Goal: Information Seeking & Learning: Learn about a topic

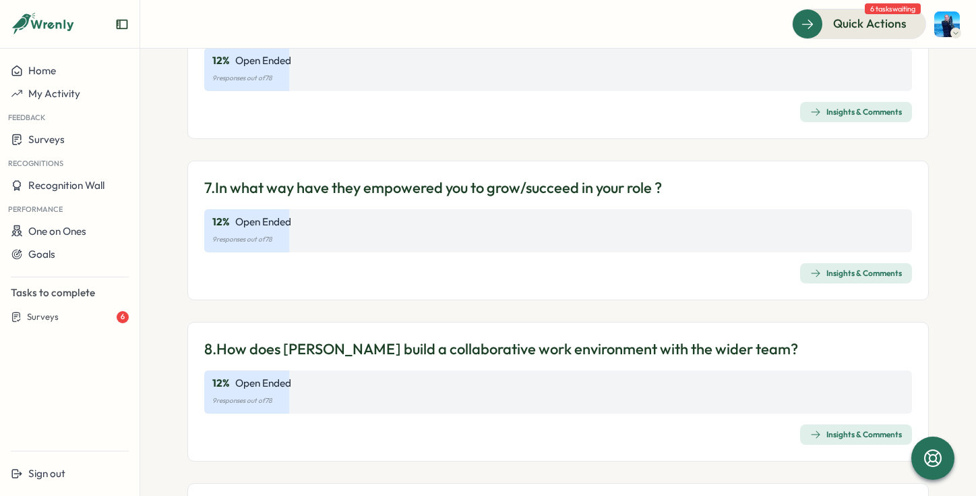
scroll to position [1092, 0]
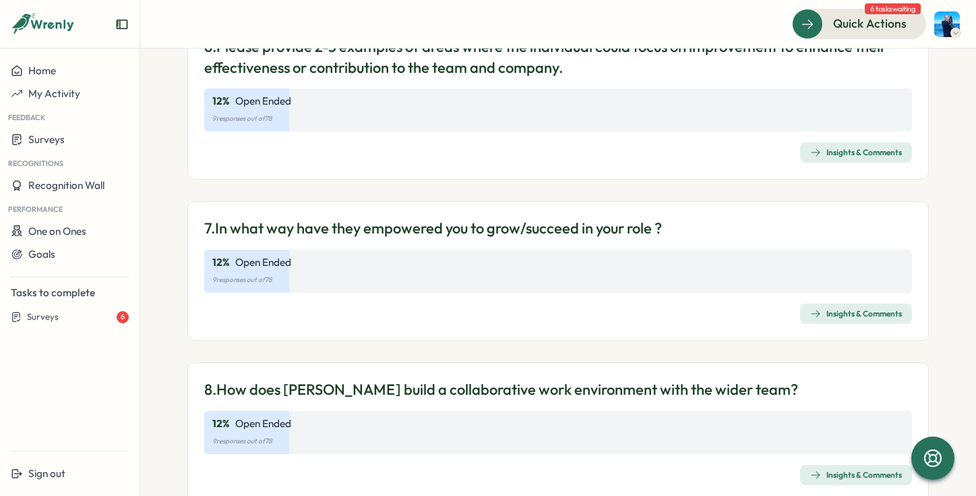
click at [844, 470] on div "Insights & Comments" at bounding box center [857, 474] width 92 height 11
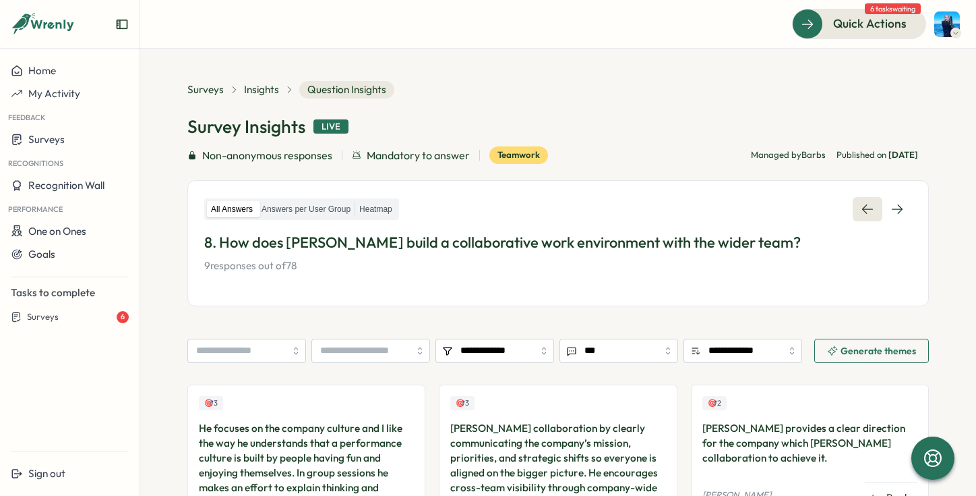
click at [862, 212] on icon at bounding box center [867, 208] width 11 height 9
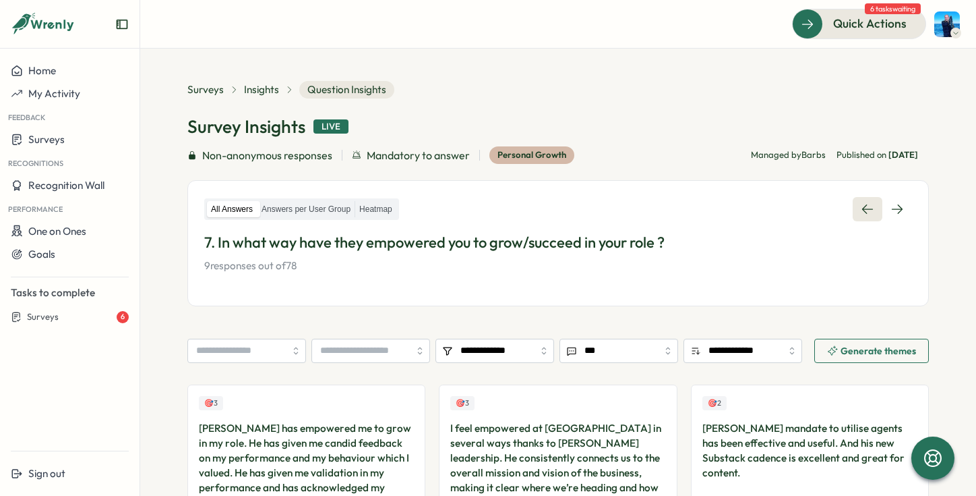
click at [853, 212] on link at bounding box center [868, 209] width 30 height 24
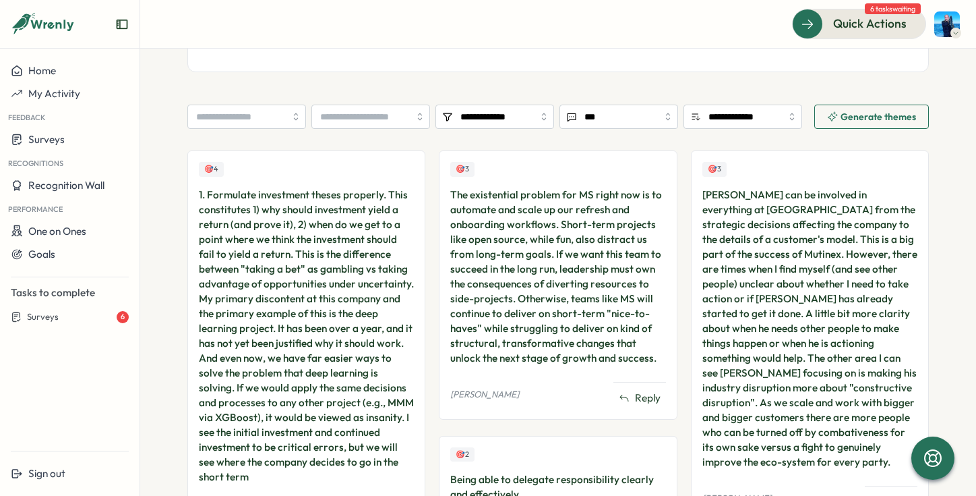
scroll to position [266, 0]
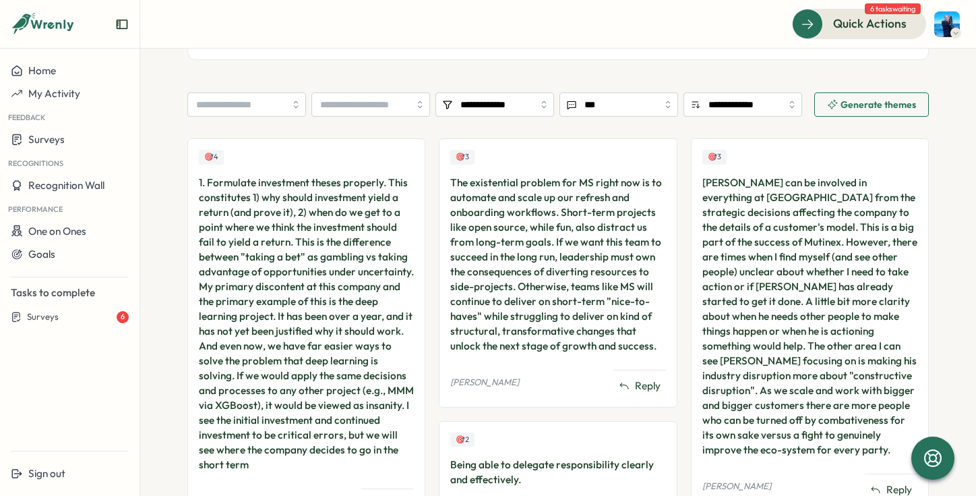
click at [253, 225] on div "1. Formulate investment theses properly. This constitutes 1) why should investm…" at bounding box center [306, 323] width 215 height 297
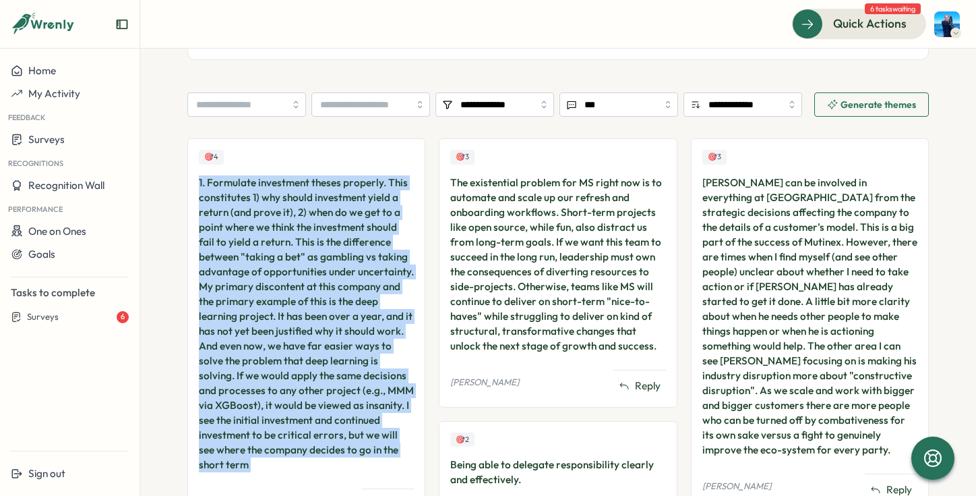
click at [253, 225] on div "1. Formulate investment theses properly. This constitutes 1) why should investm…" at bounding box center [306, 323] width 215 height 297
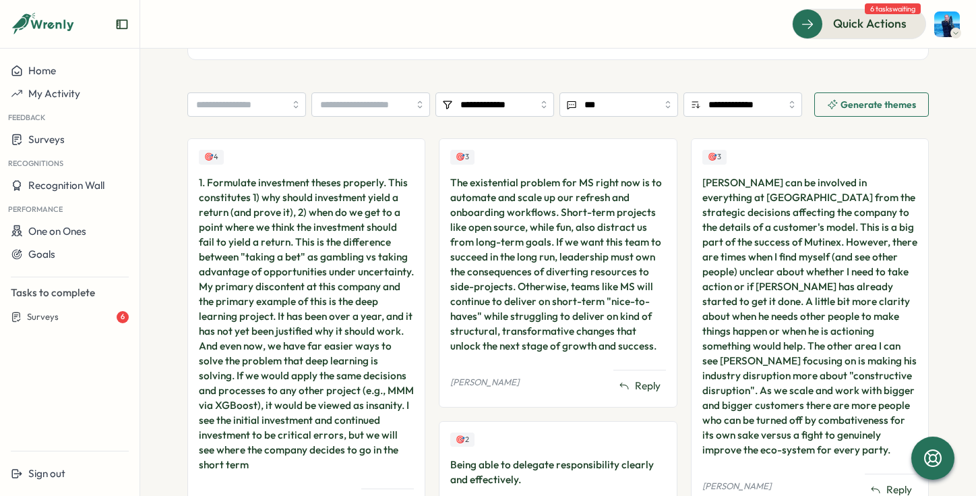
click at [171, 370] on section "**********" at bounding box center [558, 272] width 836 height 447
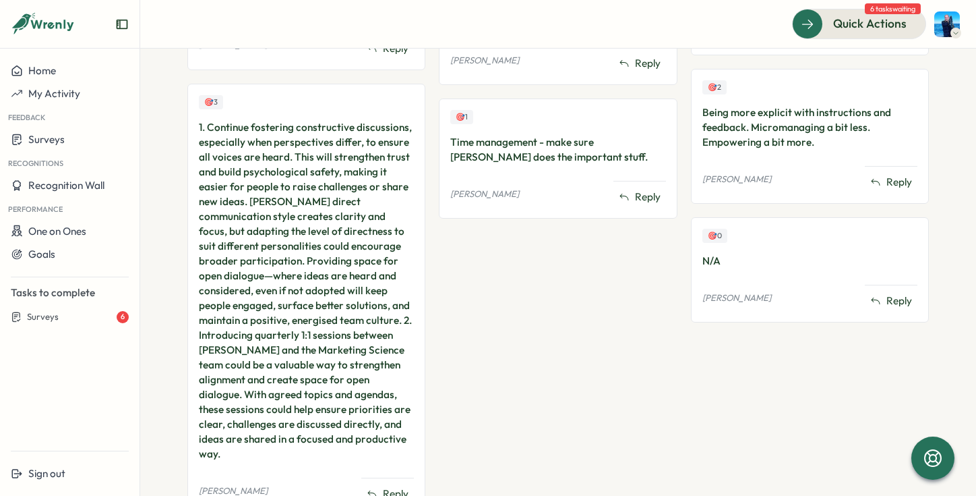
scroll to position [0, 0]
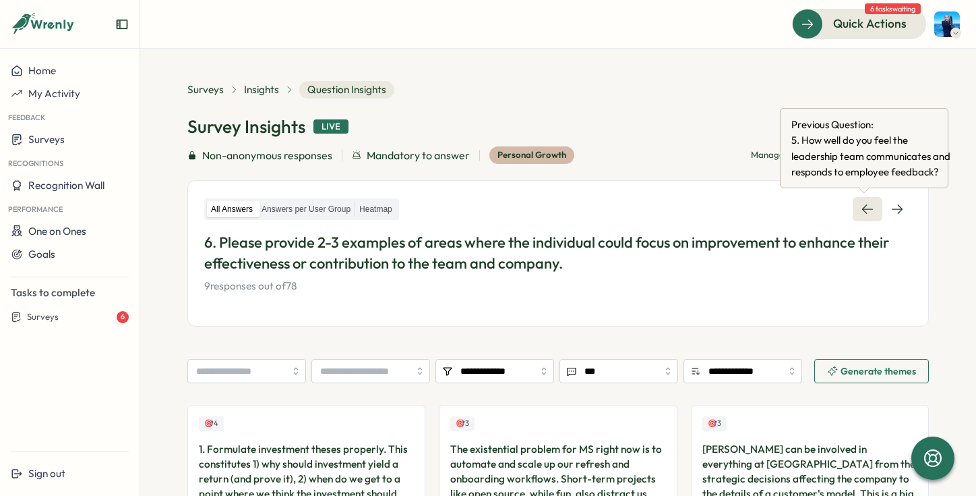
click at [856, 206] on link at bounding box center [868, 209] width 30 height 24
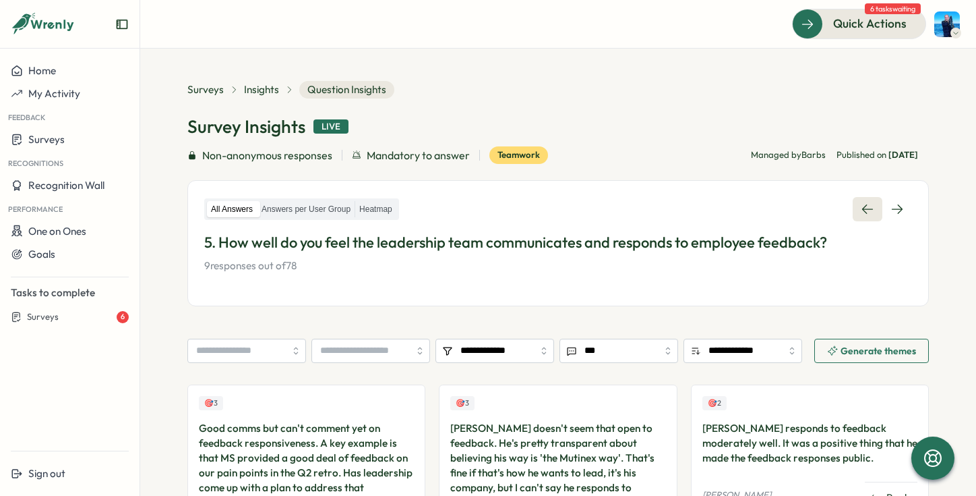
click at [866, 200] on link at bounding box center [868, 209] width 30 height 24
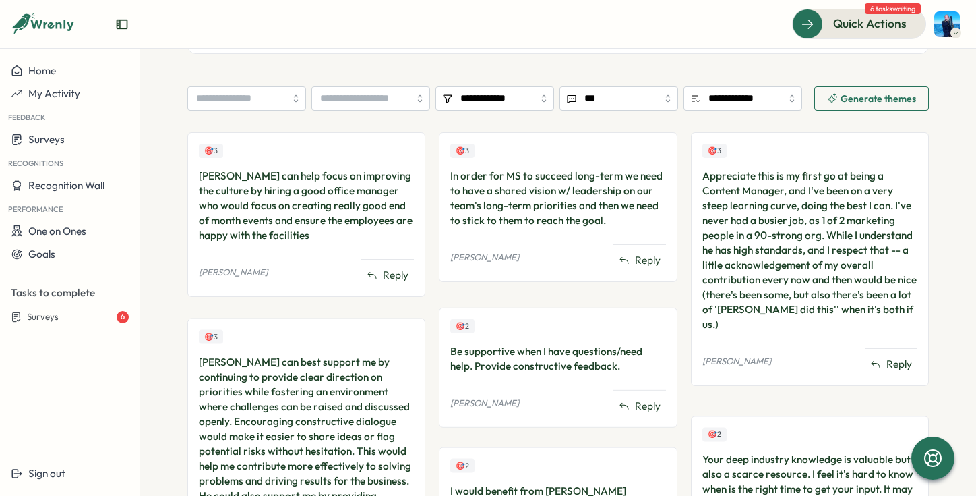
scroll to position [291, 0]
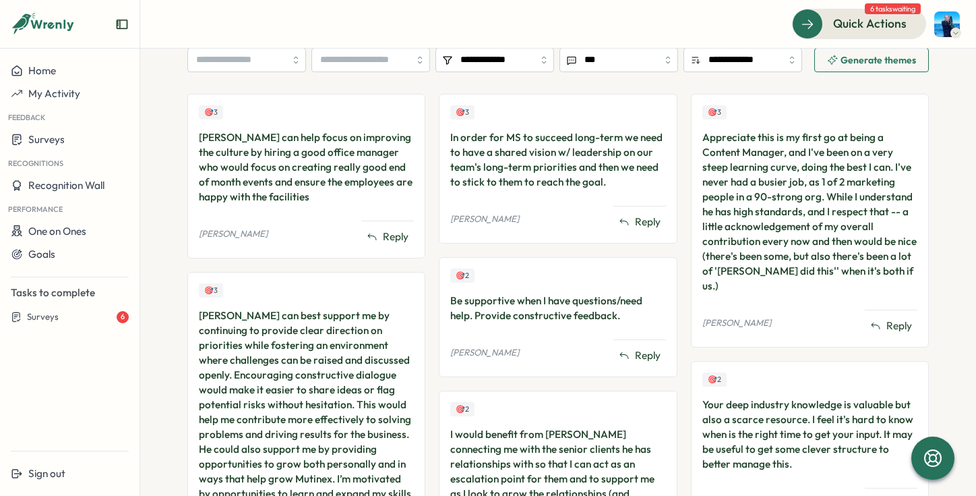
click at [293, 194] on div "[PERSON_NAME] can help focus on improving the culture by hiring a good office m…" at bounding box center [306, 167] width 215 height 74
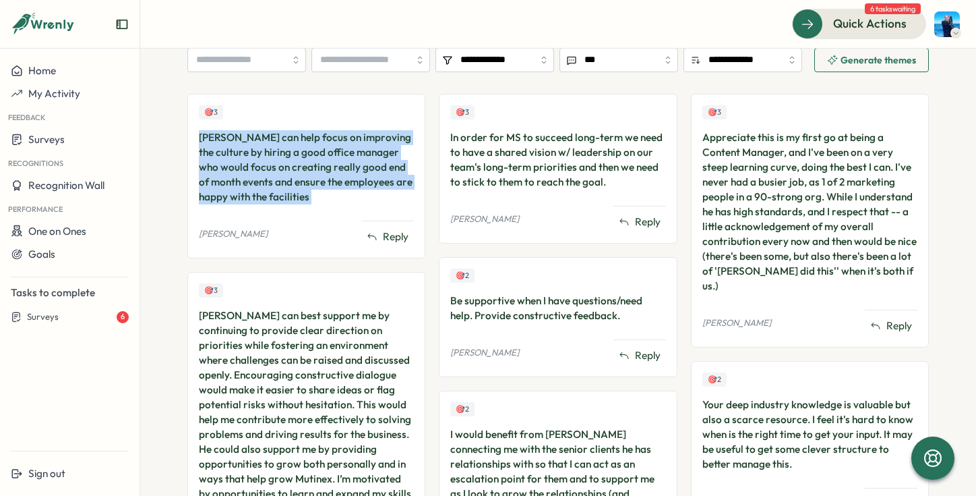
click at [293, 194] on div "[PERSON_NAME] can help focus on improving the culture by hiring a good office m…" at bounding box center [306, 167] width 215 height 74
click at [311, 191] on div "[PERSON_NAME] can help focus on improving the culture by hiring a good office m…" at bounding box center [306, 167] width 215 height 74
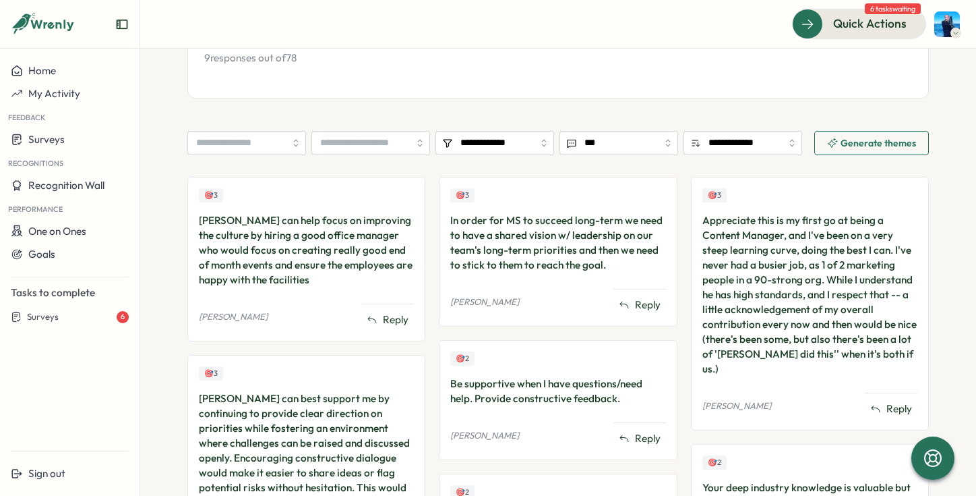
scroll to position [0, 0]
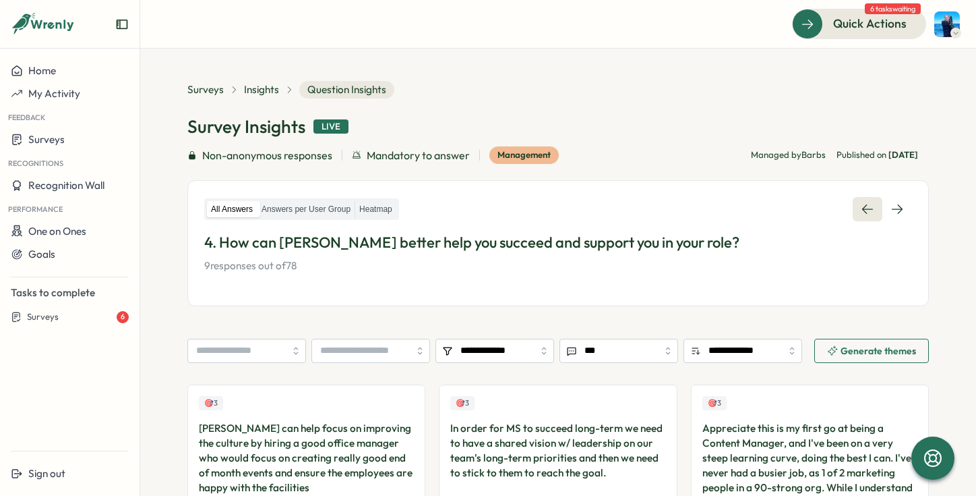
click at [861, 212] on icon at bounding box center [867, 208] width 13 height 13
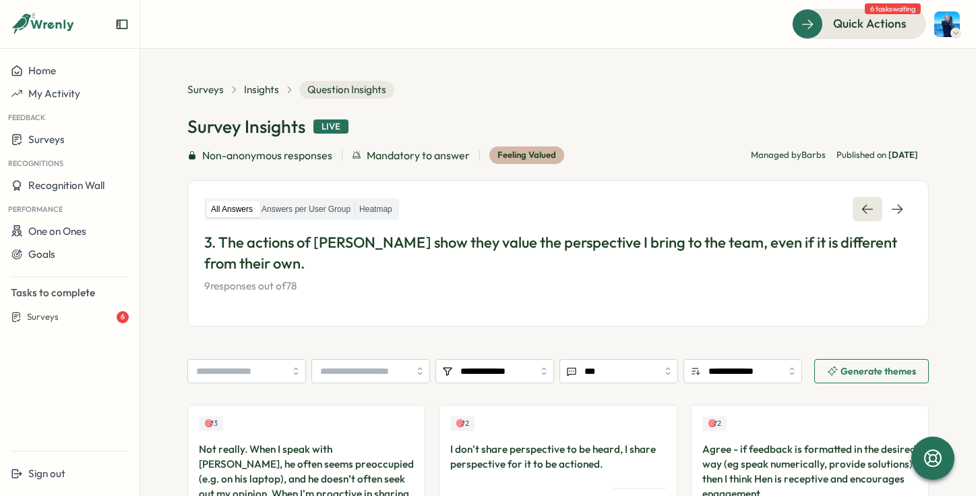
click at [862, 202] on icon at bounding box center [867, 208] width 13 height 13
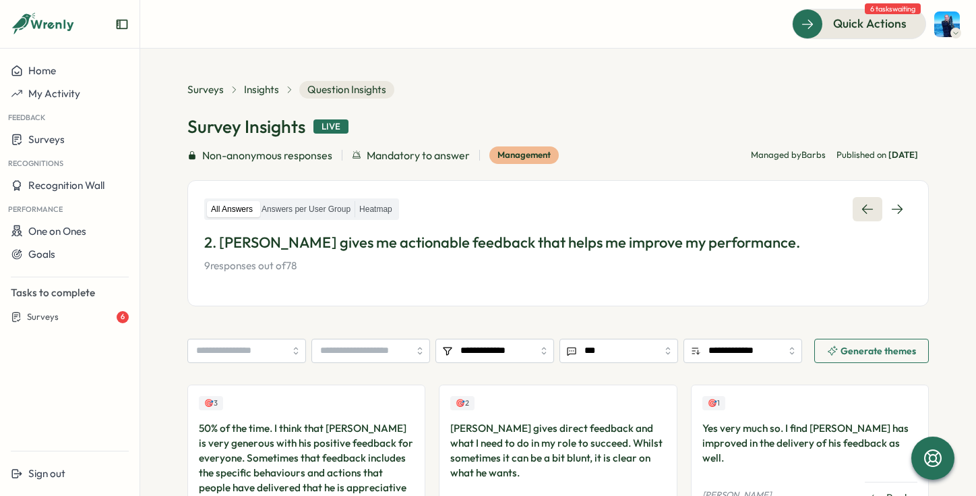
click at [853, 206] on link at bounding box center [868, 209] width 30 height 24
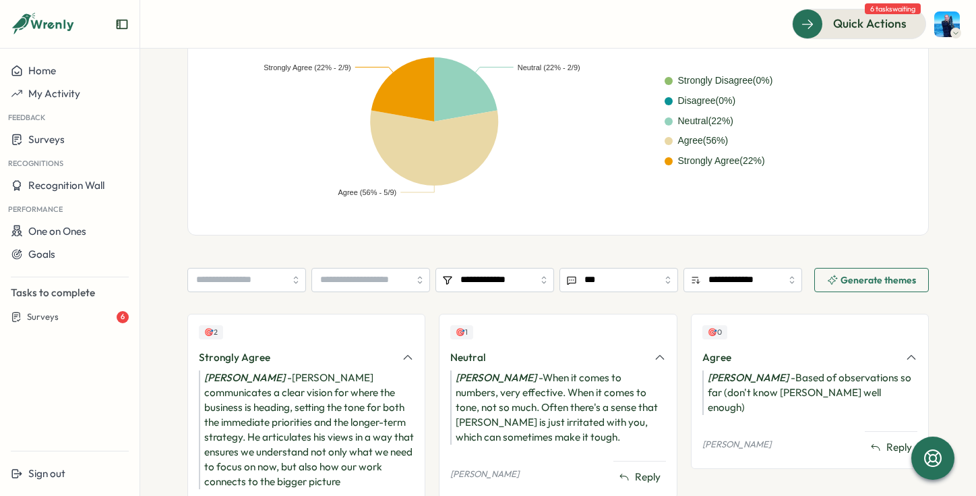
scroll to position [576, 0]
